Goal: Obtain resource: Download file/media

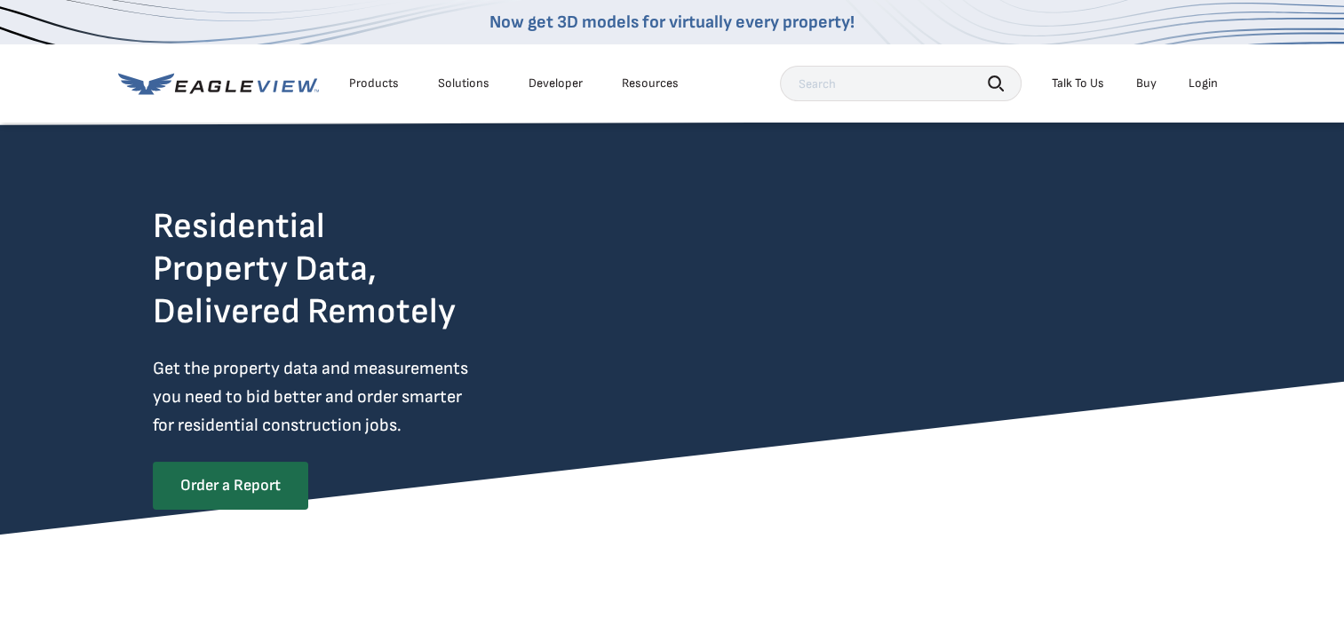
click at [1204, 86] on div "Login" at bounding box center [1202, 83] width 29 height 16
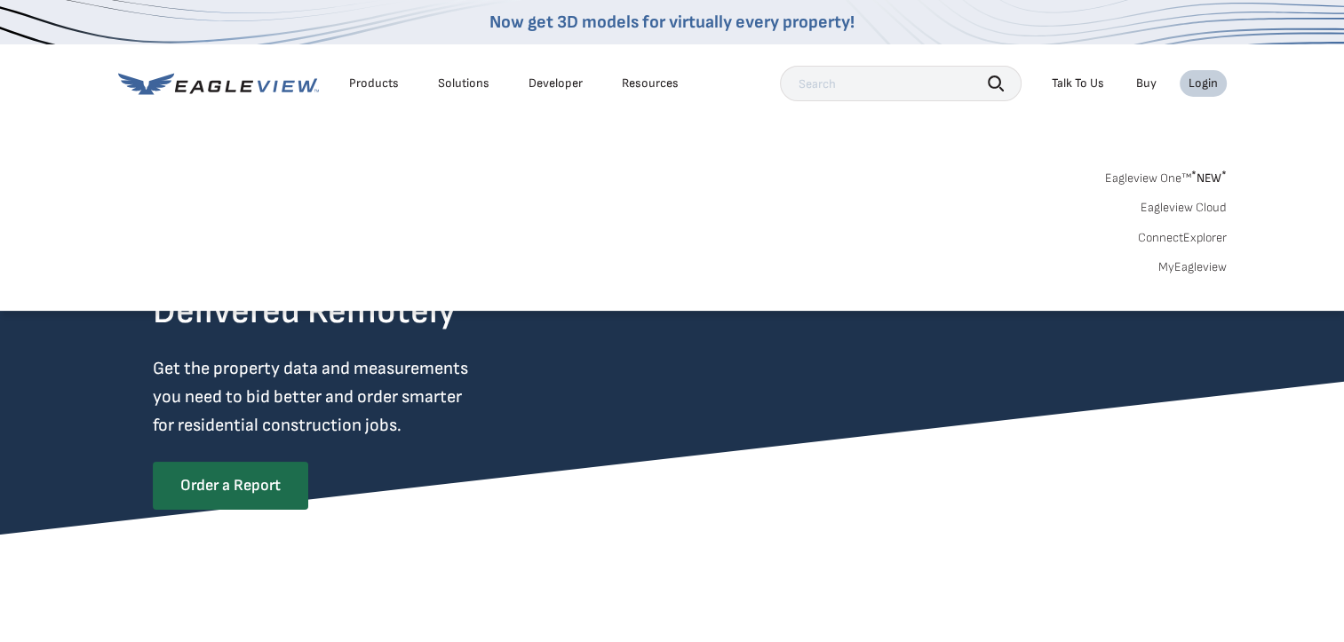
click at [1193, 270] on link "MyEagleview" at bounding box center [1192, 267] width 68 height 16
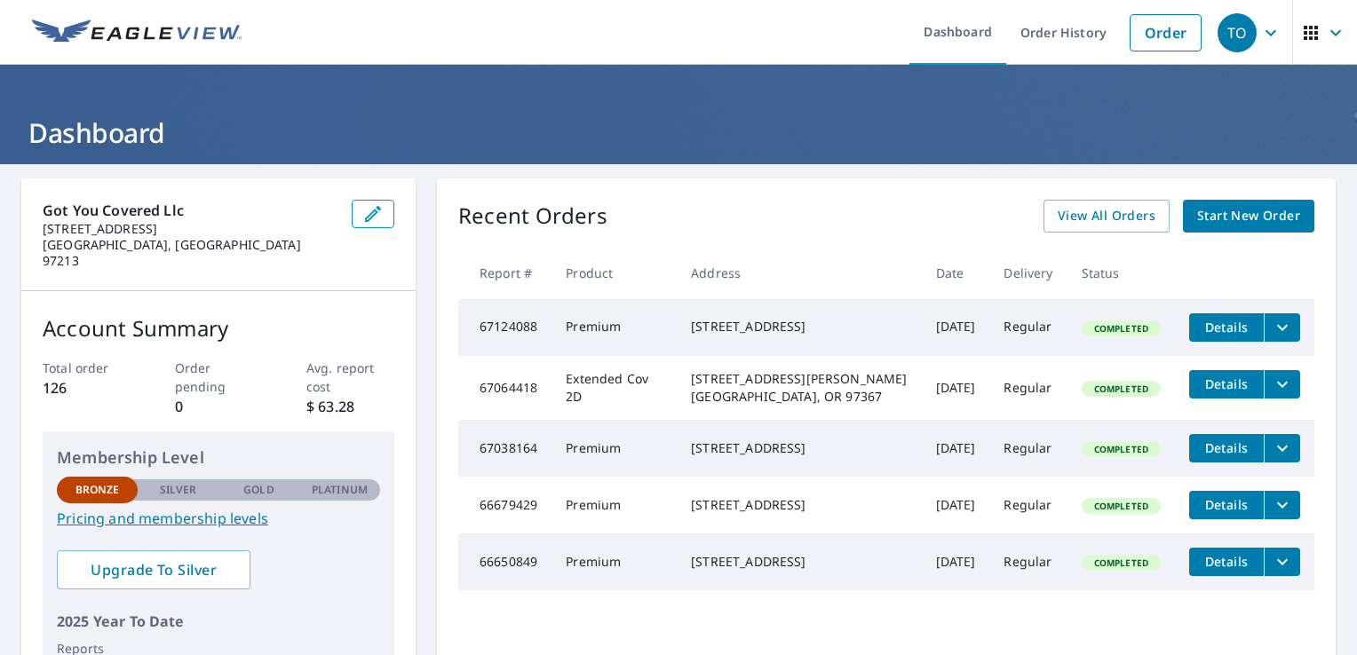
drag, startPoint x: 688, startPoint y: 317, endPoint x: 838, endPoint y: 336, distance: 150.4
click at [838, 336] on td "[STREET_ADDRESS]" at bounding box center [799, 327] width 244 height 57
click at [1276, 330] on icon "filesDropdownBtn-67124088" at bounding box center [1282, 327] width 21 height 21
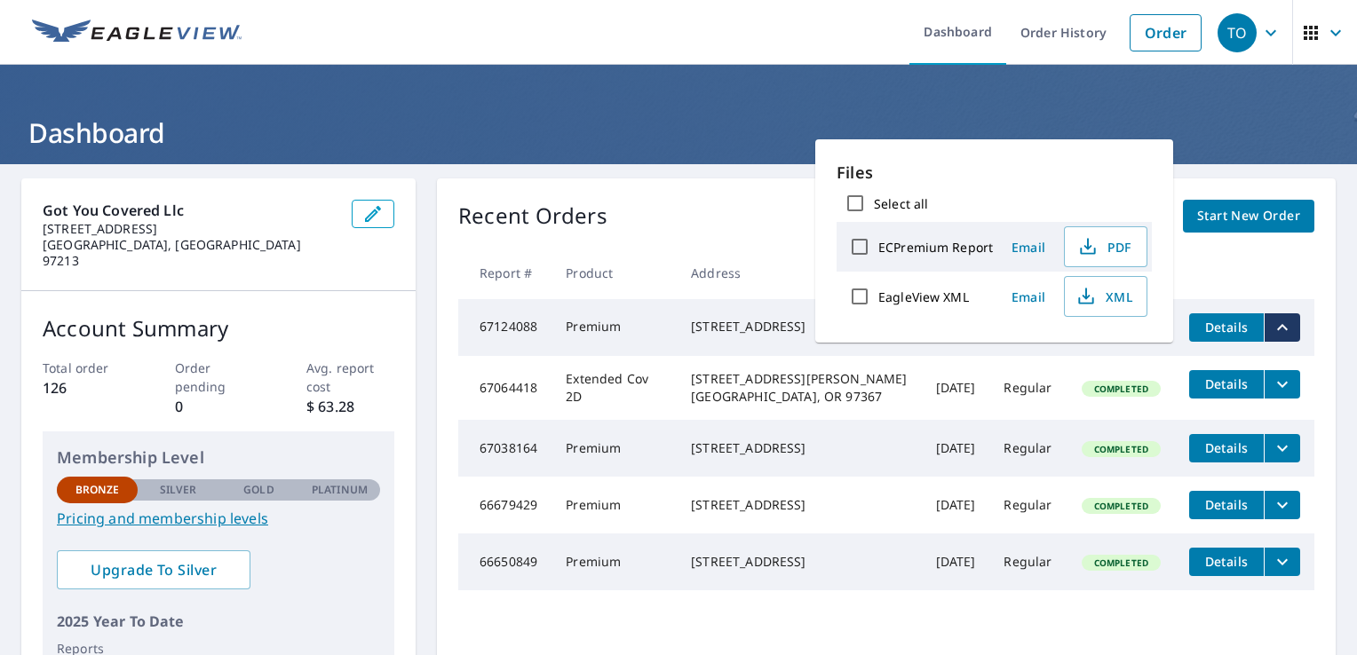
click at [1276, 330] on icon "filesDropdownBtn-67124088" at bounding box center [1282, 327] width 21 height 21
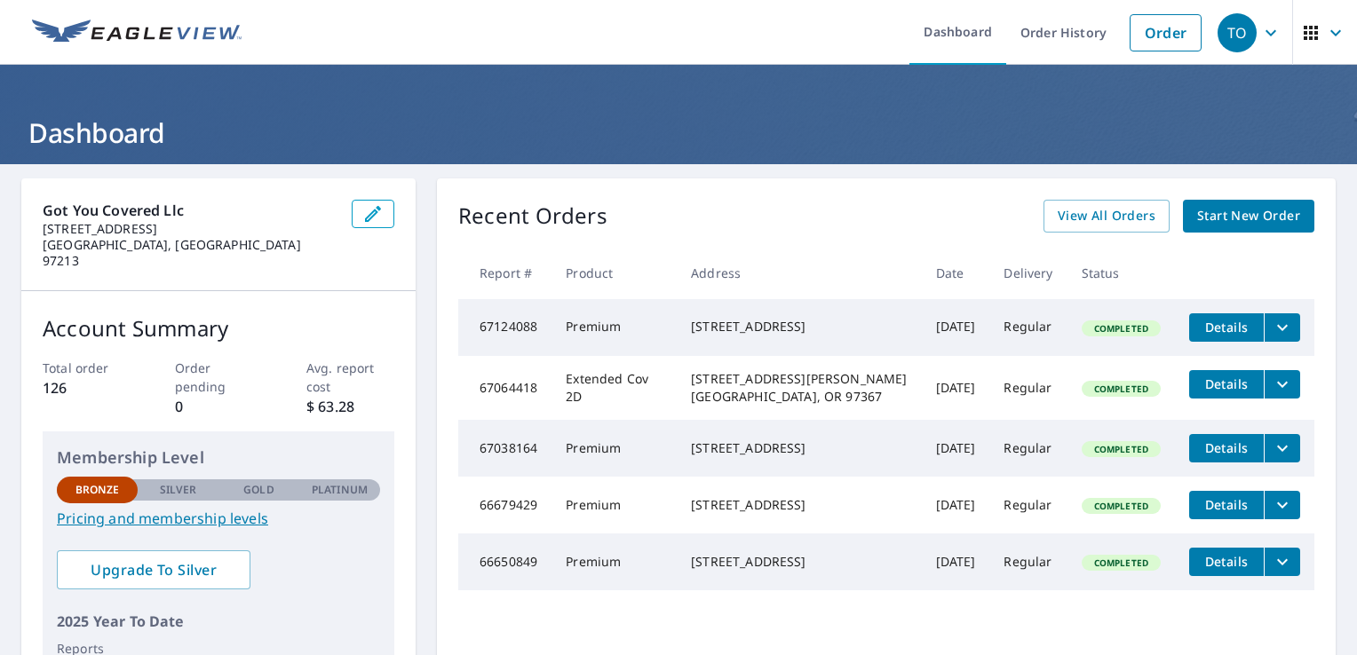
click at [1216, 325] on span "Details" at bounding box center [1226, 327] width 53 height 17
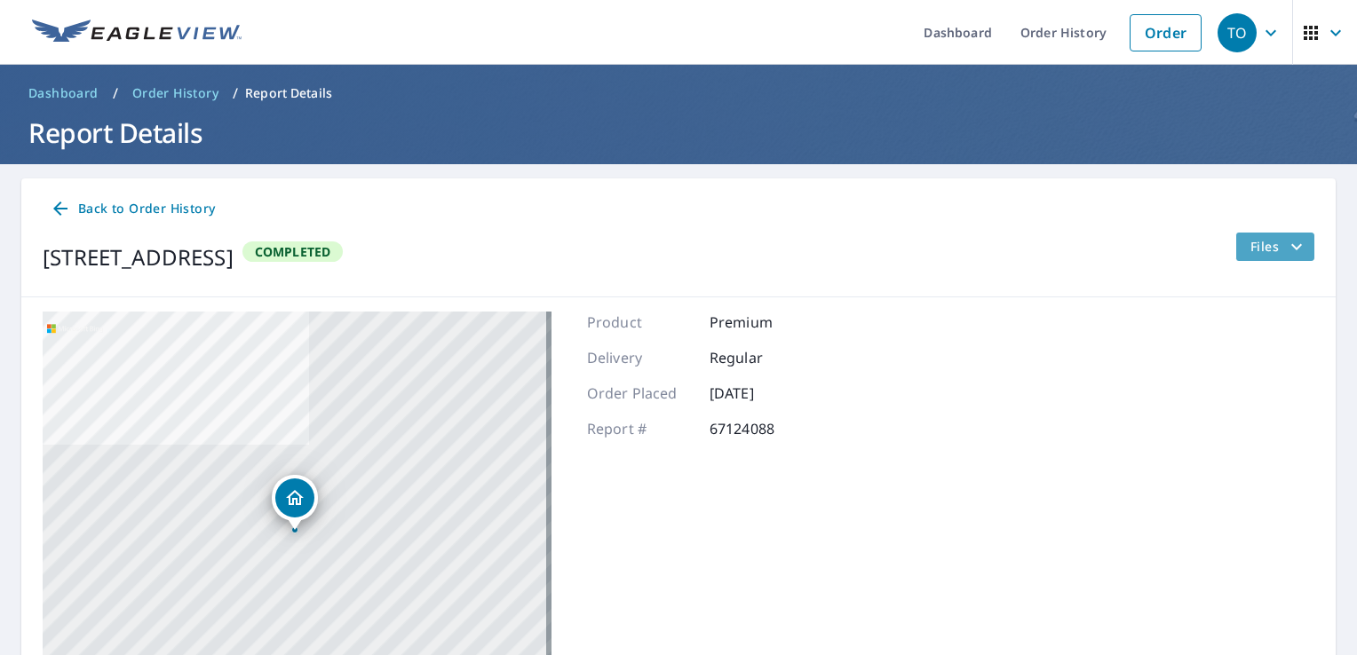
click at [1291, 247] on icon "filesDropdownBtn-67124088" at bounding box center [1296, 246] width 11 height 6
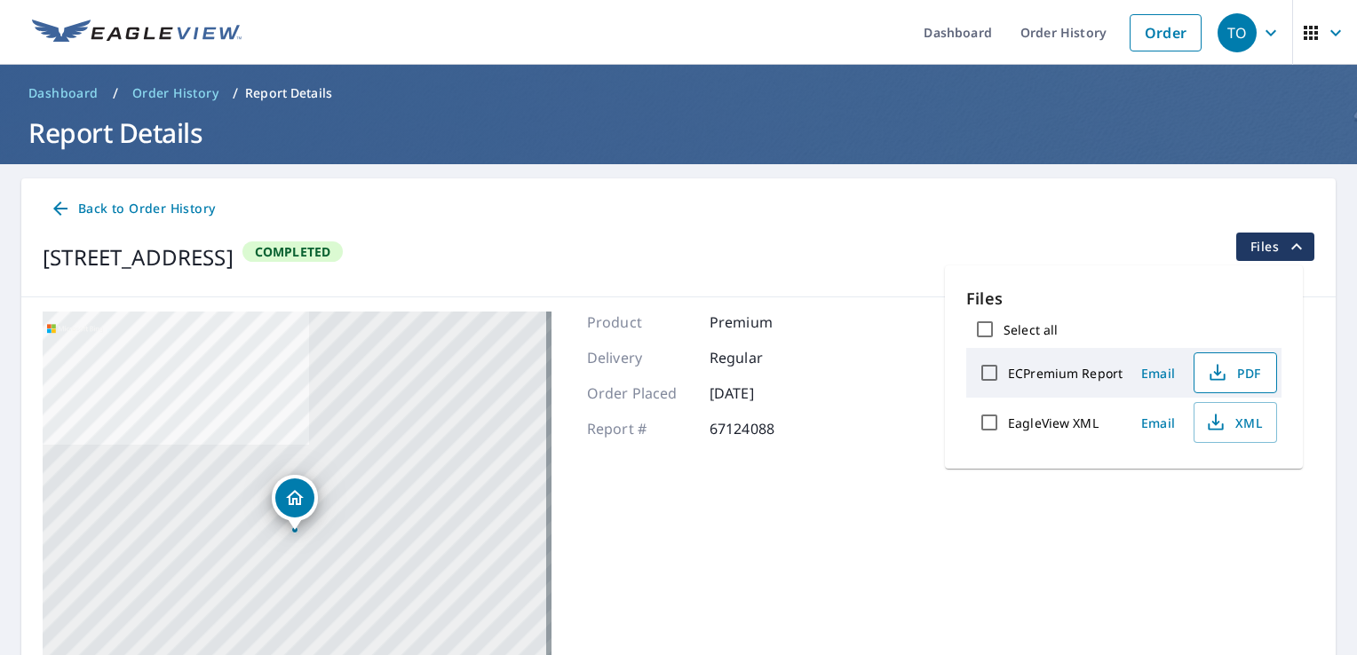
click at [1237, 375] on span "PDF" at bounding box center [1233, 372] width 57 height 21
